Goal: Complete application form

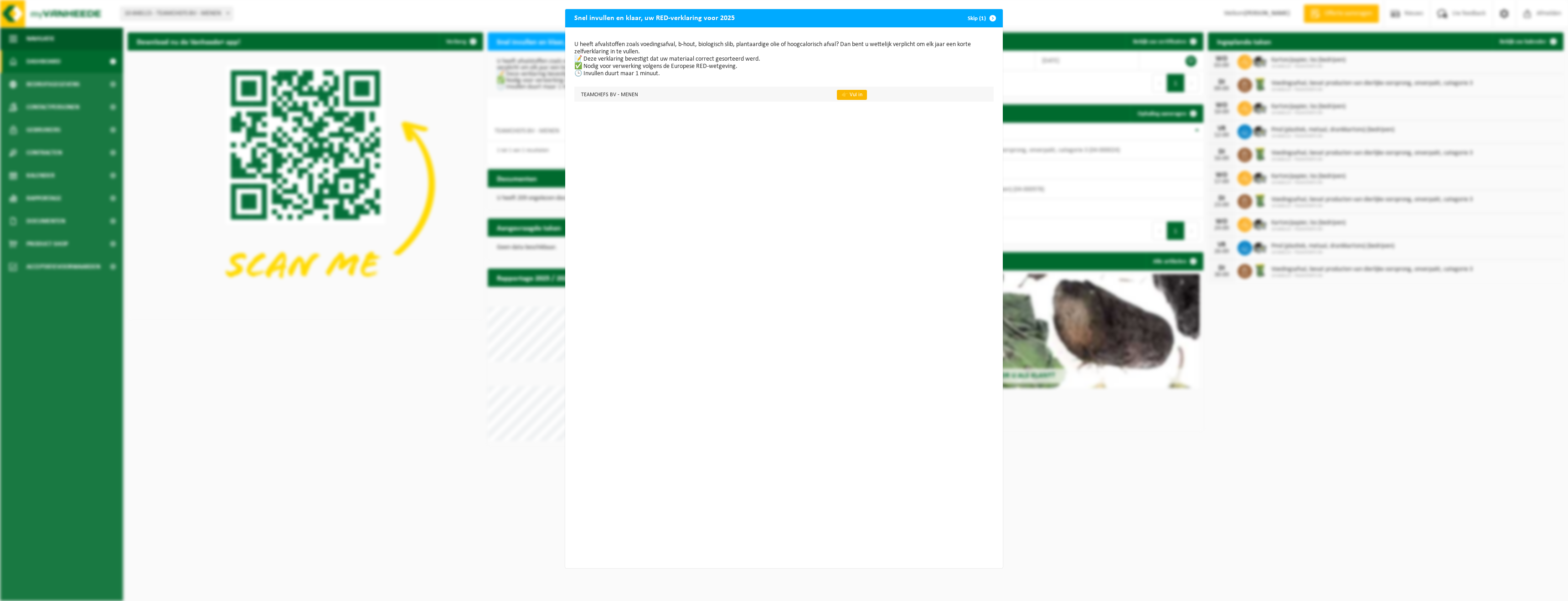
click at [855, 93] on link "👉 Vul in" at bounding box center [851, 95] width 30 height 10
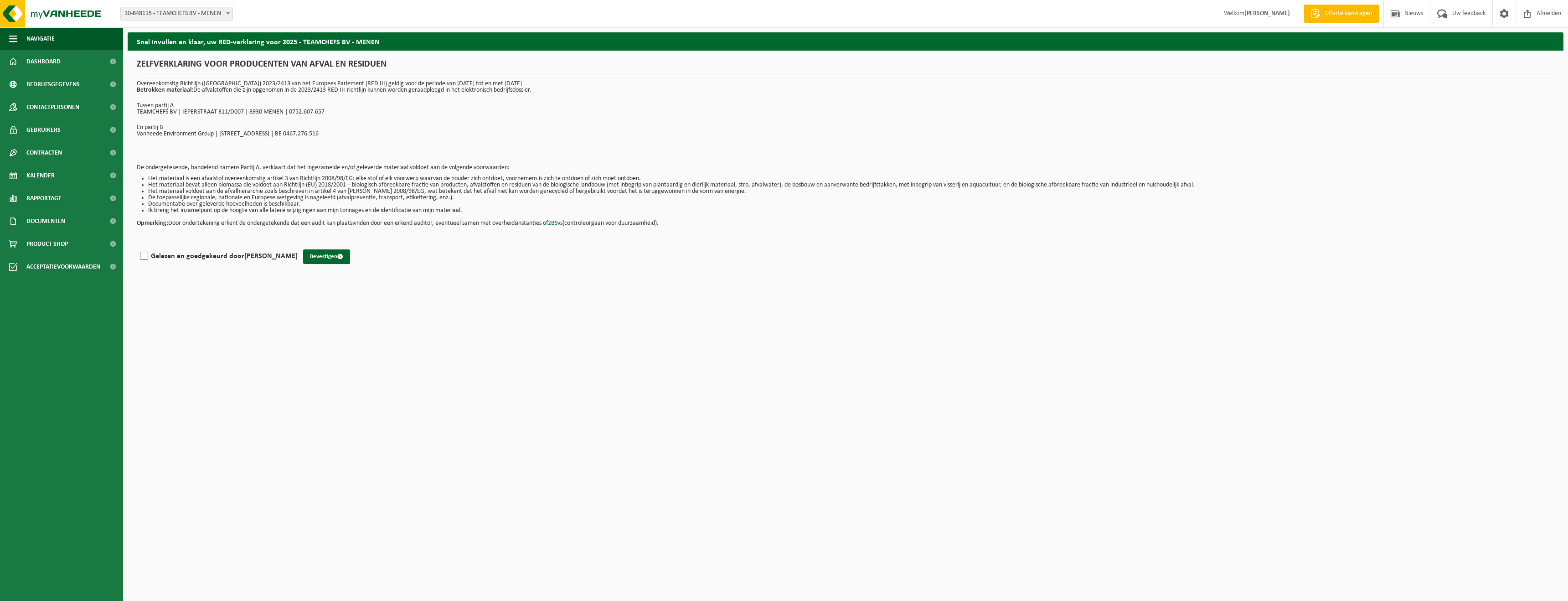
click at [163, 259] on label "Gelezen en goedgekeurd door ARON VANNESTE" at bounding box center [217, 256] width 160 height 14
click at [298, 245] on input "Gelezen en goedgekeurd door ARON VANNESTE" at bounding box center [298, 245] width 1 height 1
checkbox input "true"
click at [317, 256] on button "Bevestigen" at bounding box center [327, 257] width 47 height 14
